Goal: Transaction & Acquisition: Download file/media

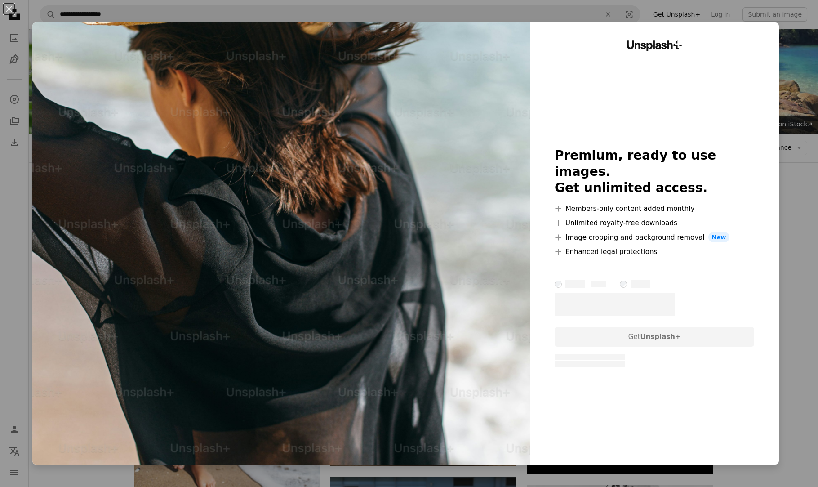
scroll to position [2195, 0]
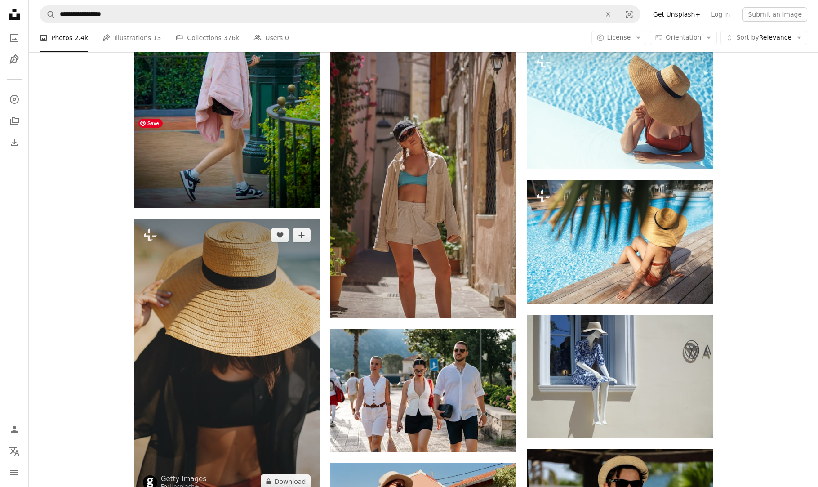
scroll to position [1679, 0]
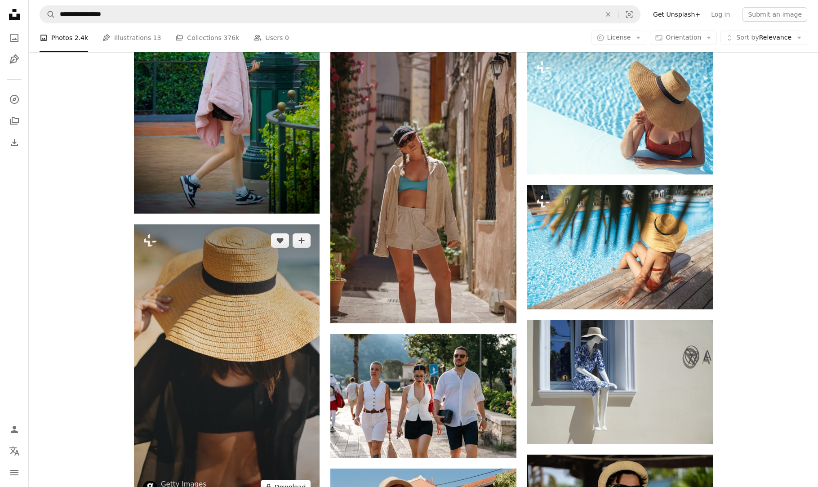
click at [289, 480] on button "A lock Download" at bounding box center [286, 487] width 50 height 14
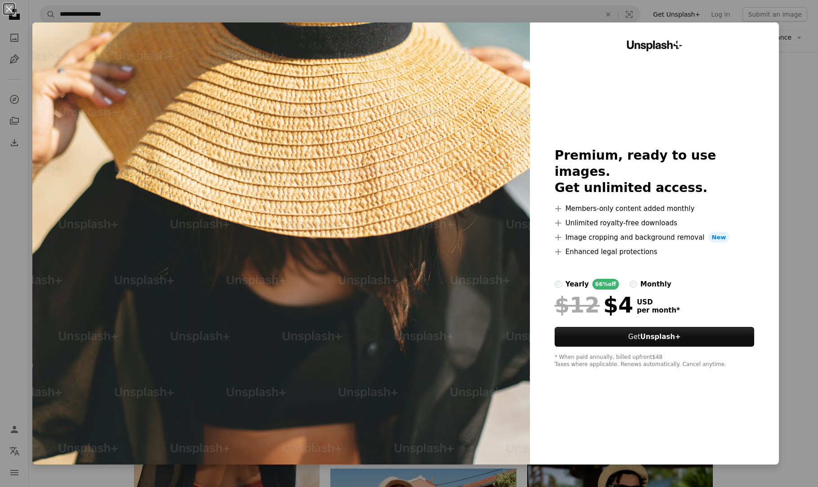
click at [805, 235] on div "An X shape Unsplash+ Premium, ready to use images. Get unlimited access. A plus…" at bounding box center [409, 243] width 818 height 487
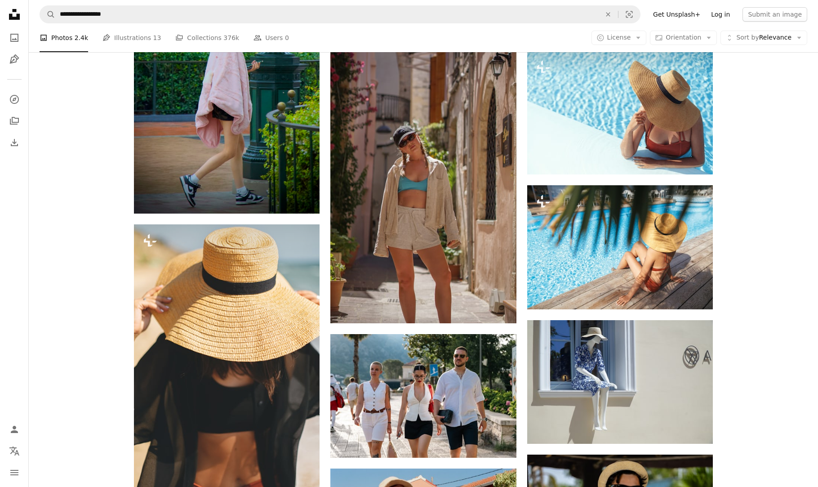
click at [728, 12] on link "Log in" at bounding box center [721, 14] width 30 height 14
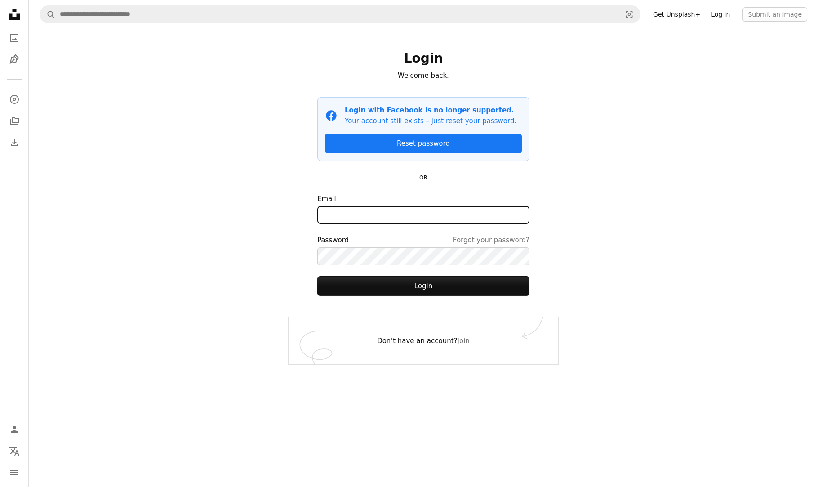
type input "**********"
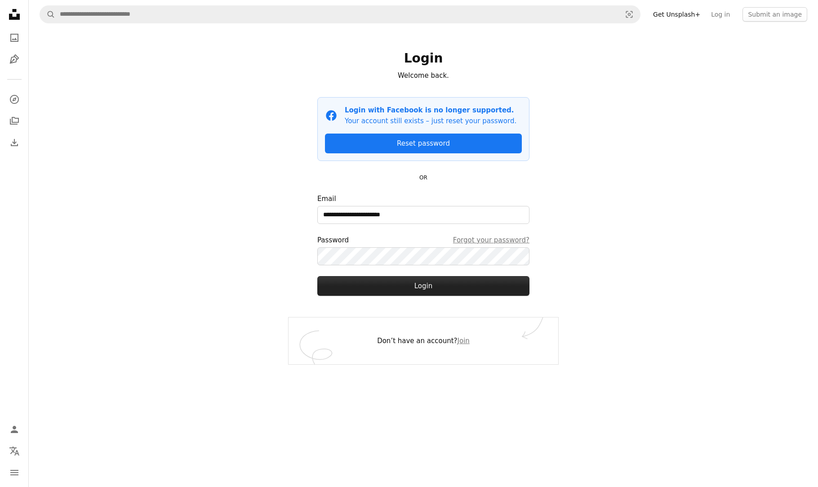
click at [428, 286] on button "Login" at bounding box center [424, 286] width 212 height 20
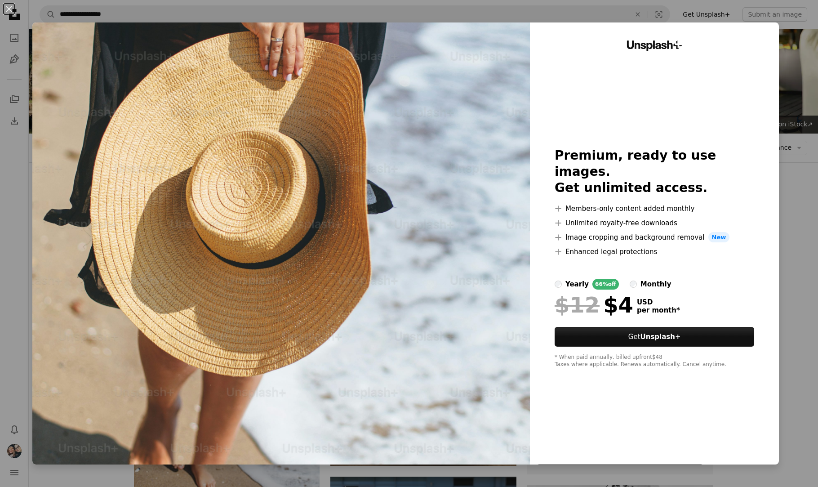
click at [787, 349] on div "An X shape Unsplash+ Premium, ready to use images. Get unlimited access. A plus…" at bounding box center [409, 243] width 818 height 487
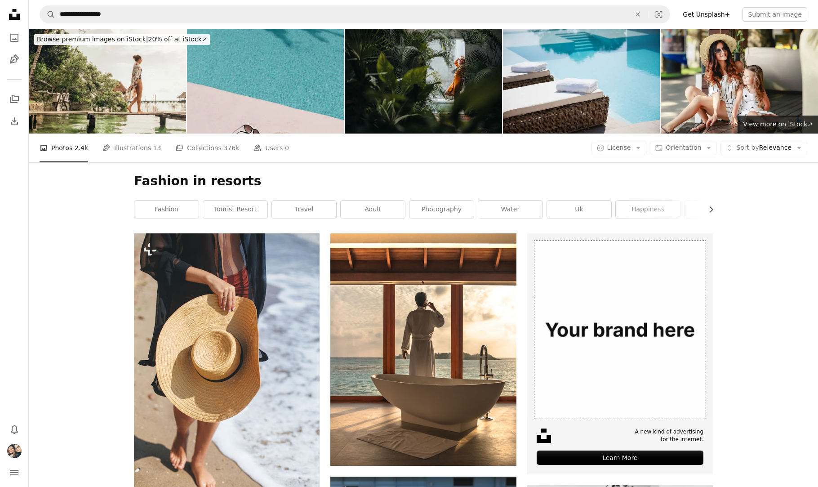
click at [702, 15] on link "Get Unsplash+" at bounding box center [707, 14] width 58 height 14
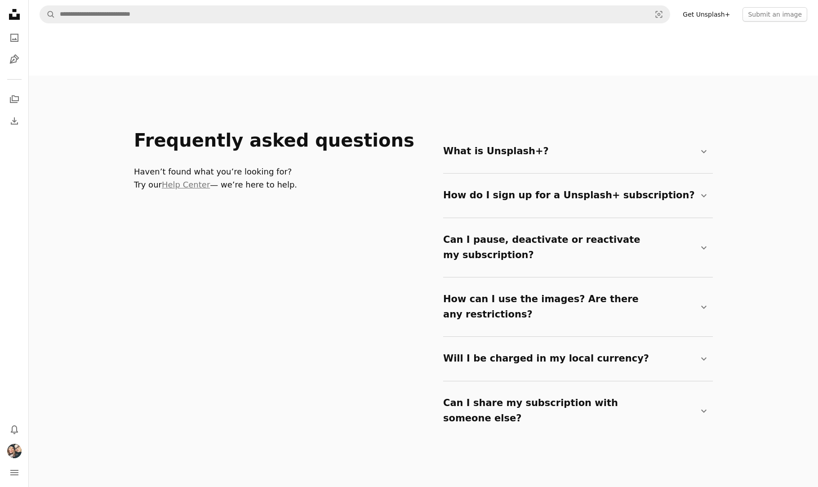
scroll to position [1417, 0]
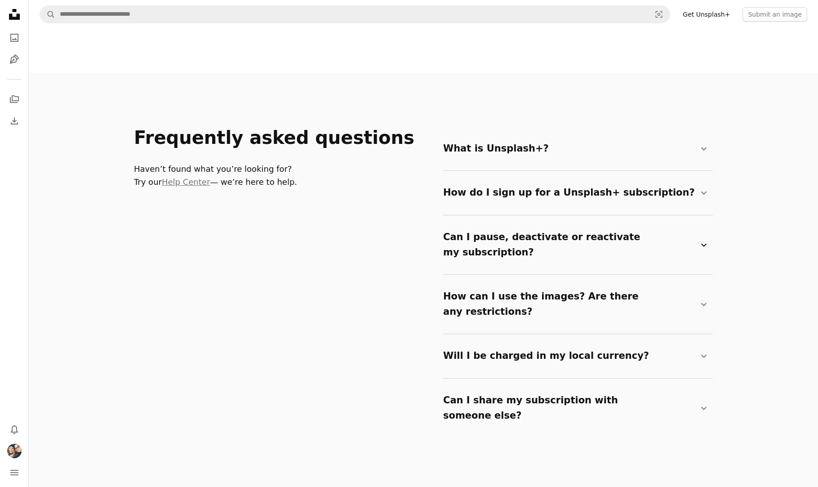
click at [702, 243] on icon at bounding box center [704, 244] width 5 height 3
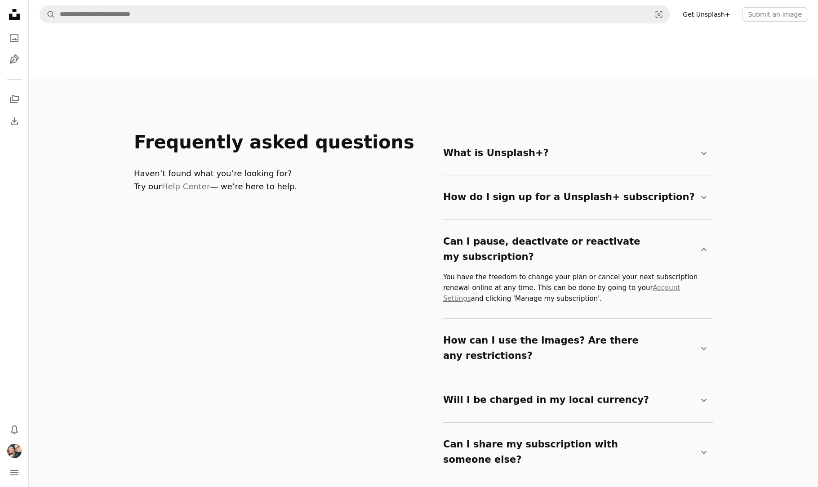
scroll to position [1412, 0]
click at [703, 196] on icon "Chevron down" at bounding box center [704, 198] width 11 height 11
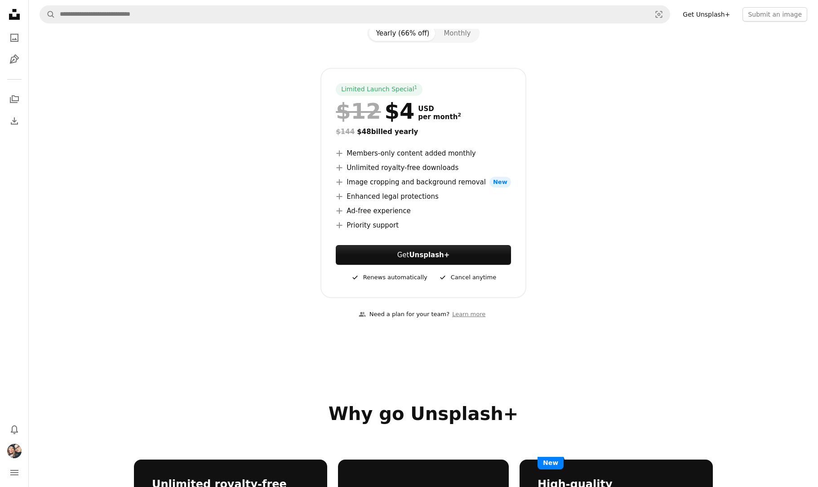
scroll to position [0, 0]
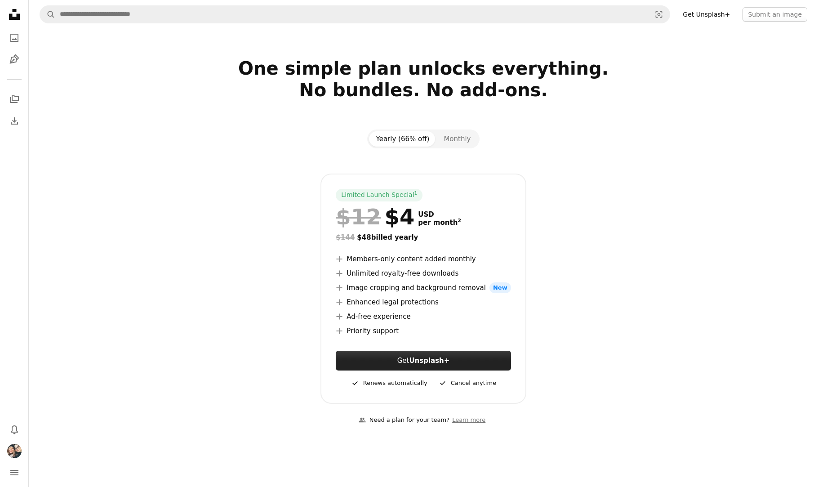
click at [411, 360] on link "Get Unsplash+" at bounding box center [423, 361] width 175 height 20
